Goal: Information Seeking & Learning: Find contact information

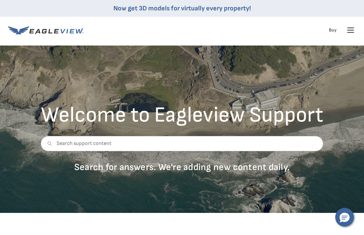
click at [350, 30] on icon at bounding box center [351, 30] width 11 height 11
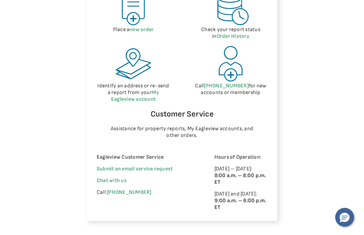
scroll to position [391, 0]
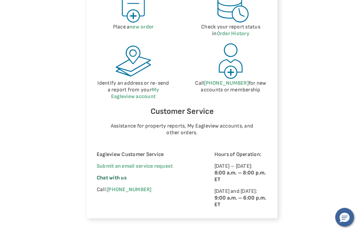
click at [120, 178] on span "Chat with us" at bounding box center [112, 178] width 30 height 6
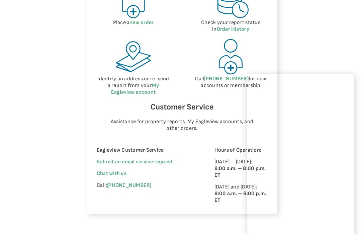
scroll to position [397, 0]
